Goal: Task Accomplishment & Management: Manage account settings

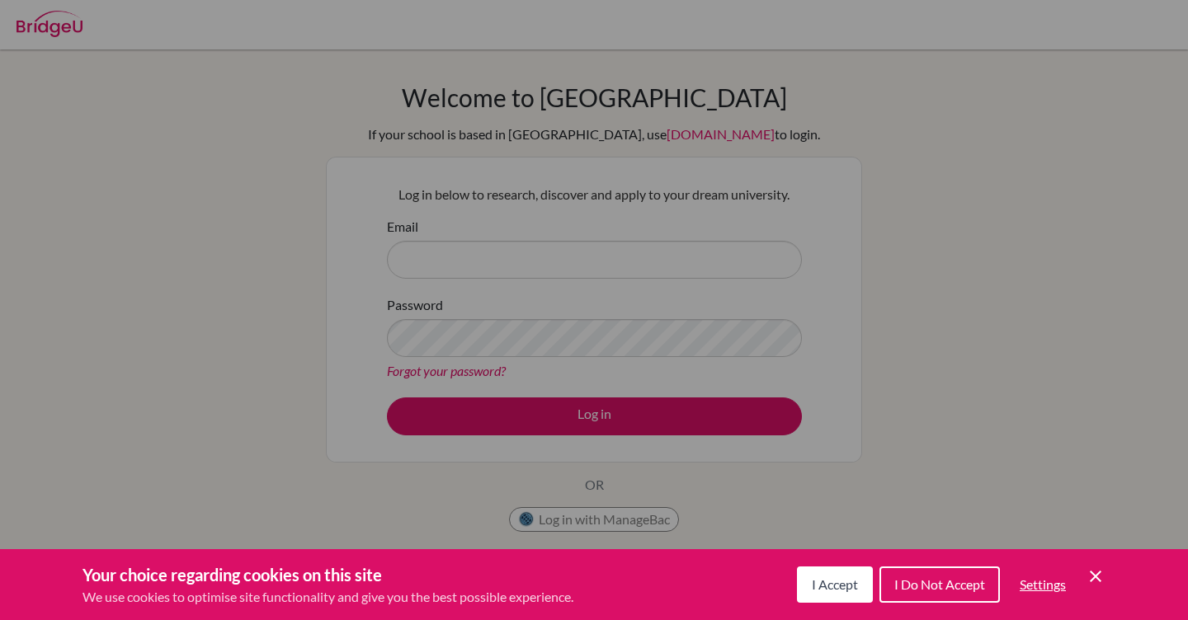
click at [850, 582] on span "I Accept" at bounding box center [835, 585] width 46 height 16
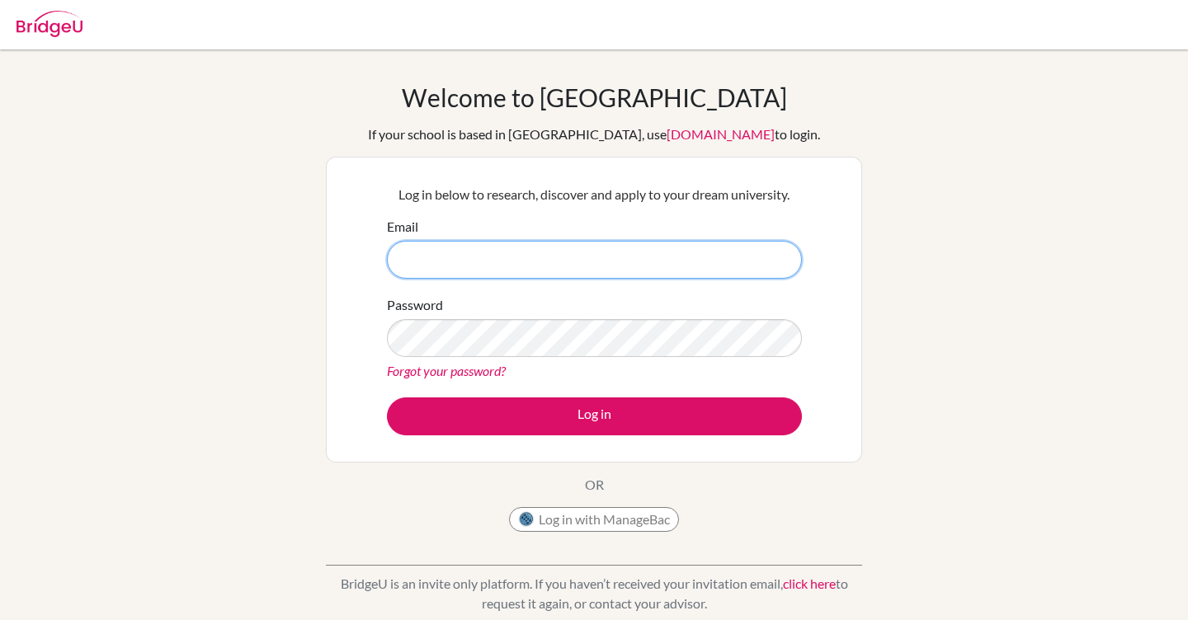
click at [598, 252] on input "Email" at bounding box center [594, 260] width 415 height 38
type input "[EMAIL_ADDRESS][DOMAIN_NAME]"
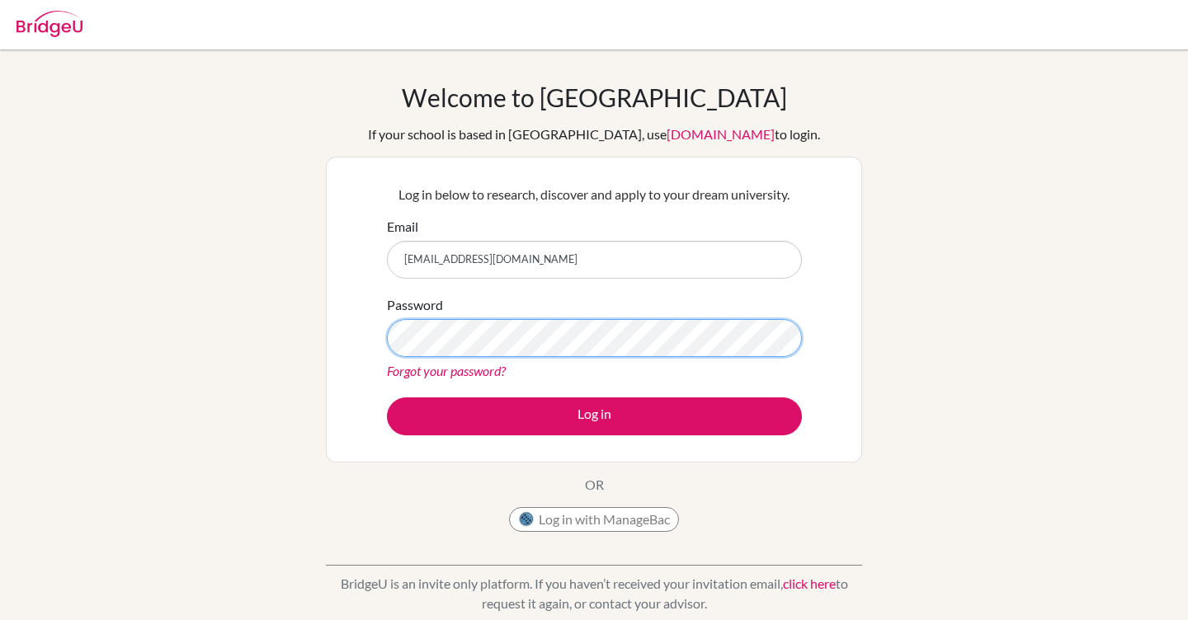
click at [387, 398] on button "Log in" at bounding box center [594, 417] width 415 height 38
